Goal: Transaction & Acquisition: Download file/media

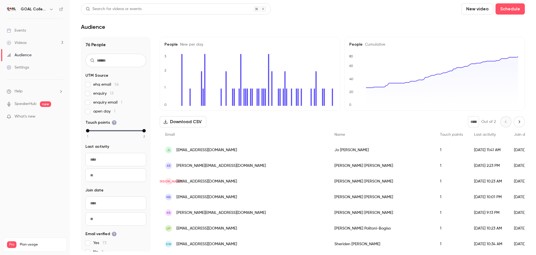
click at [26, 39] on link "Videos 3" at bounding box center [35, 43] width 70 height 12
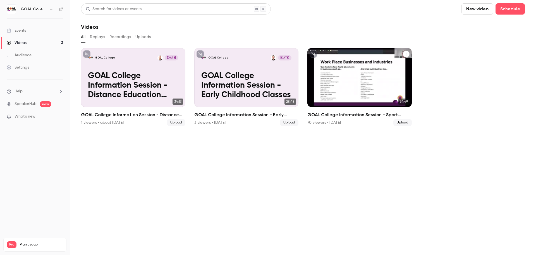
click at [382, 87] on p "GOAL College Information Session - Sport Classes" at bounding box center [360, 85] width 90 height 28
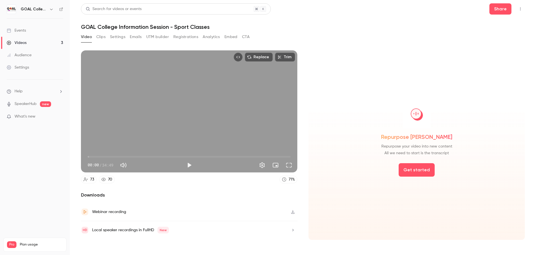
click at [205, 37] on button "Analytics" at bounding box center [211, 36] width 17 height 9
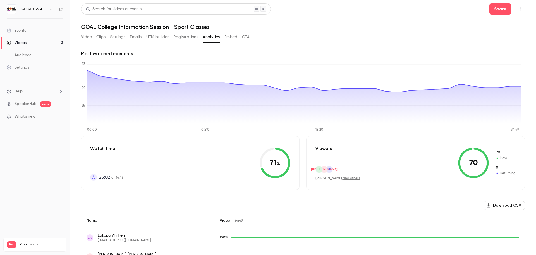
click at [505, 202] on button "Download CSV" at bounding box center [504, 205] width 41 height 9
